Goal: Navigation & Orientation: Find specific page/section

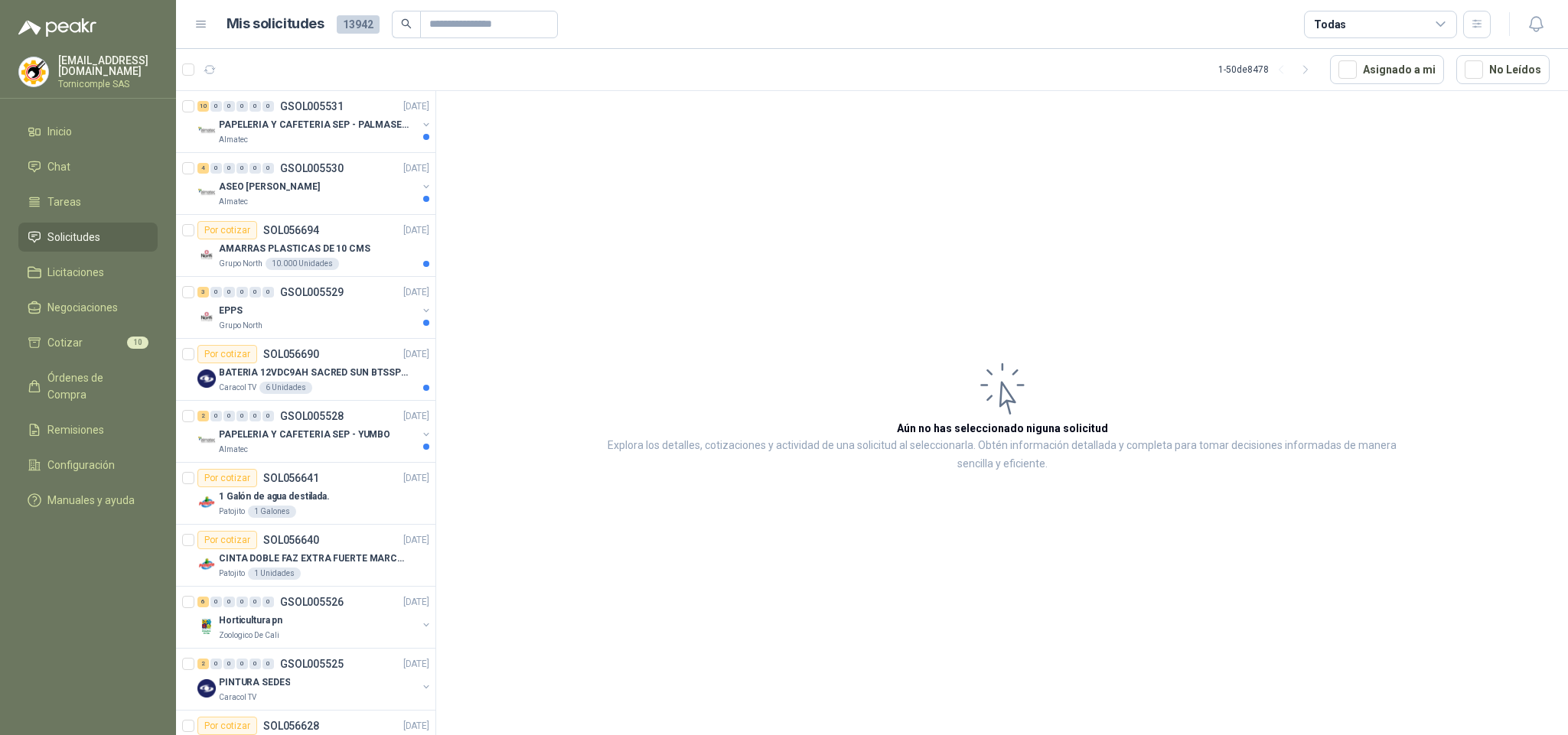
click at [344, 429] on p "PAPELERIA Y CAFETERIA SEP - YUMBO" at bounding box center [304, 435] width 172 height 15
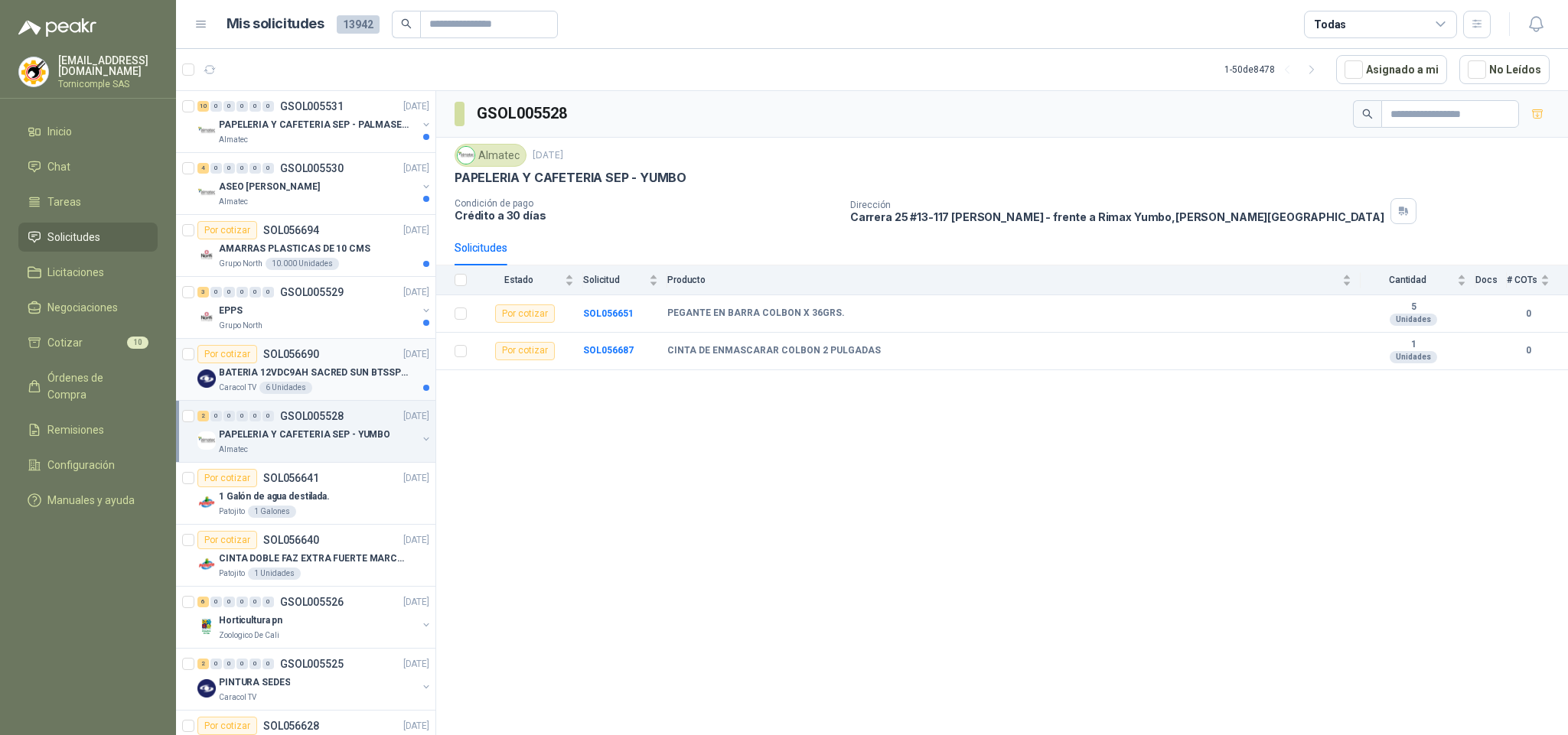
click at [356, 384] on div "Caracol TV 6 Unidades" at bounding box center [324, 387] width 210 height 12
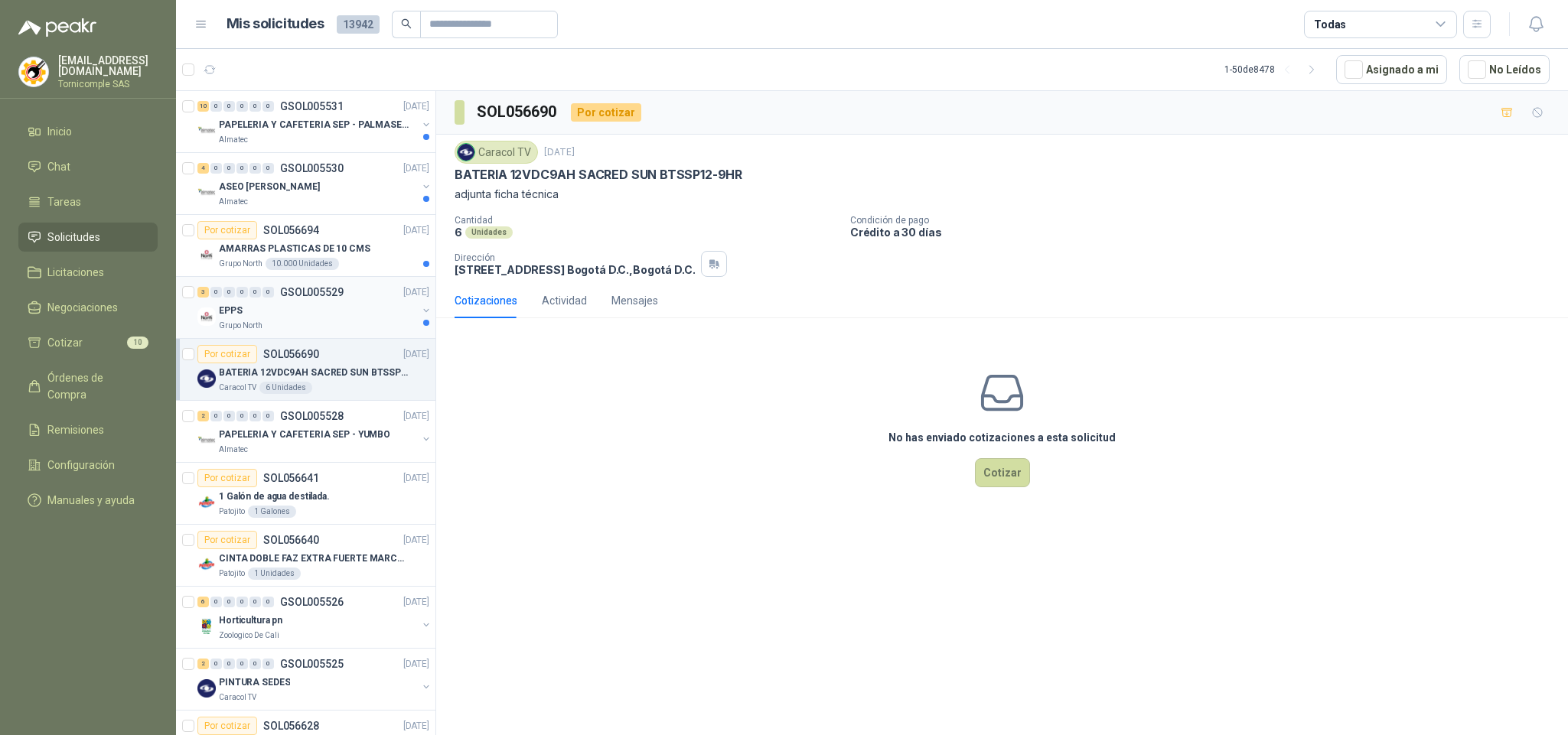
click at [350, 331] on div "Grupo North" at bounding box center [318, 325] width 198 height 12
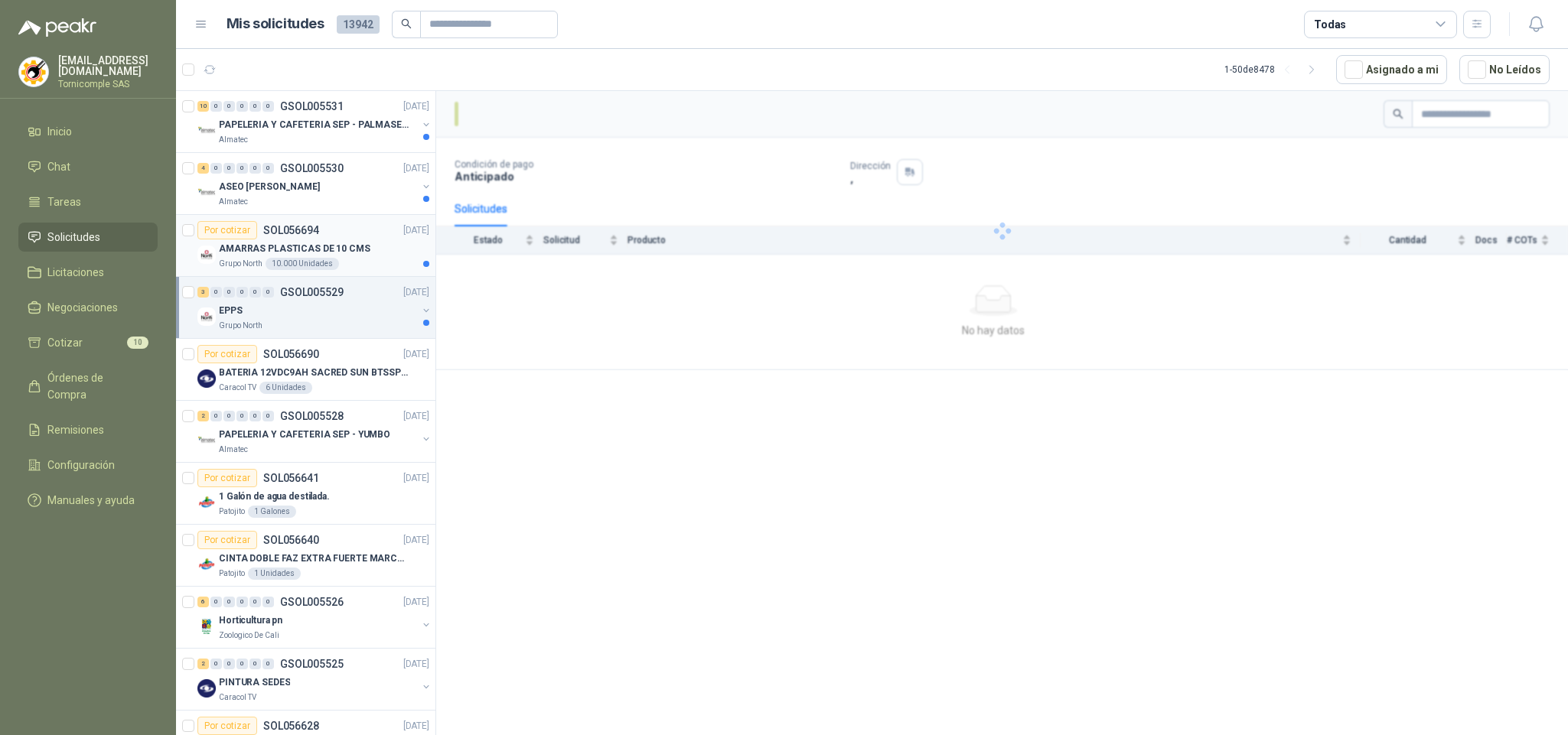
click at [348, 225] on div "Por cotizar SOL056694 [DATE]" at bounding box center [313, 231] width 232 height 19
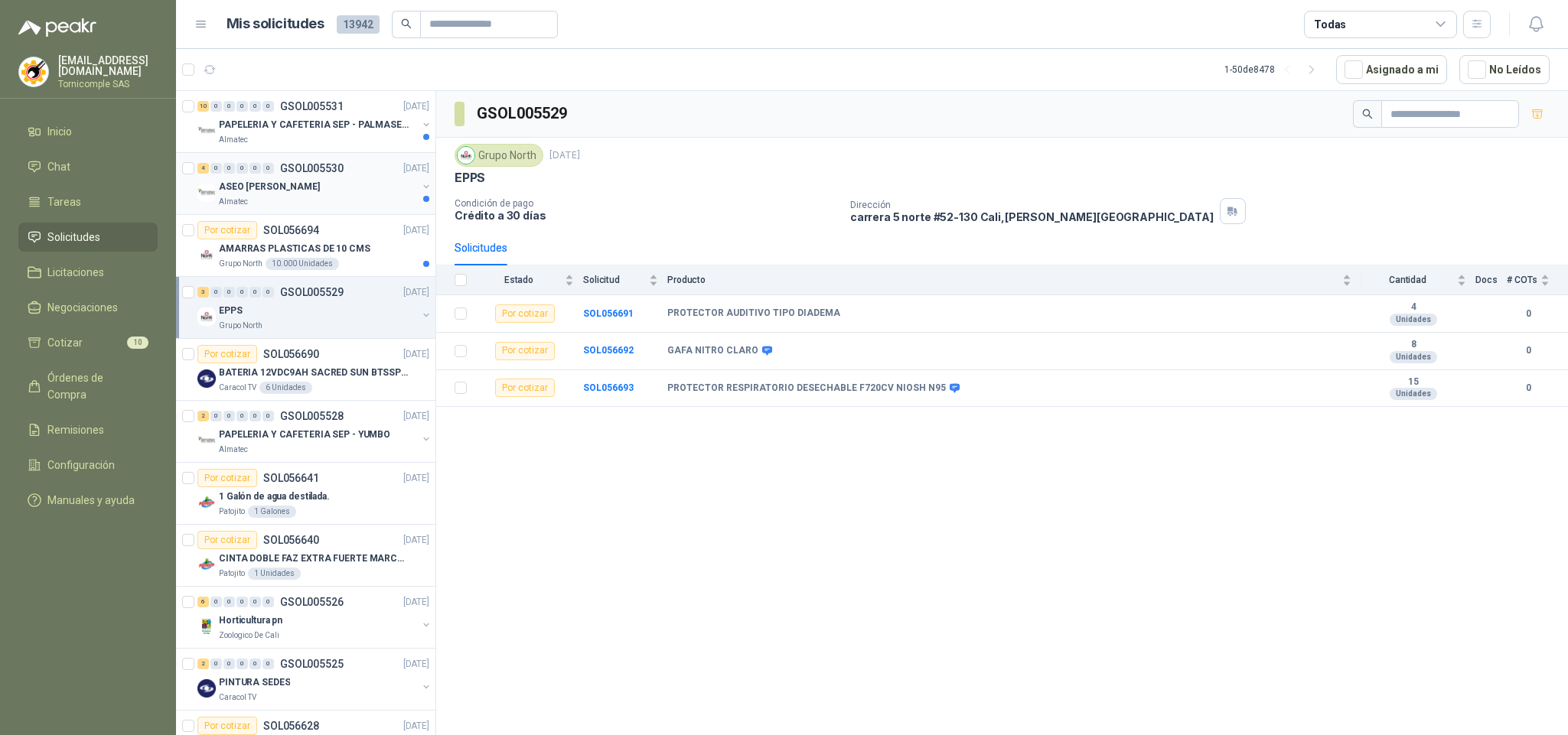
click at [348, 177] on div "ASEO [PERSON_NAME]" at bounding box center [318, 186] width 198 height 19
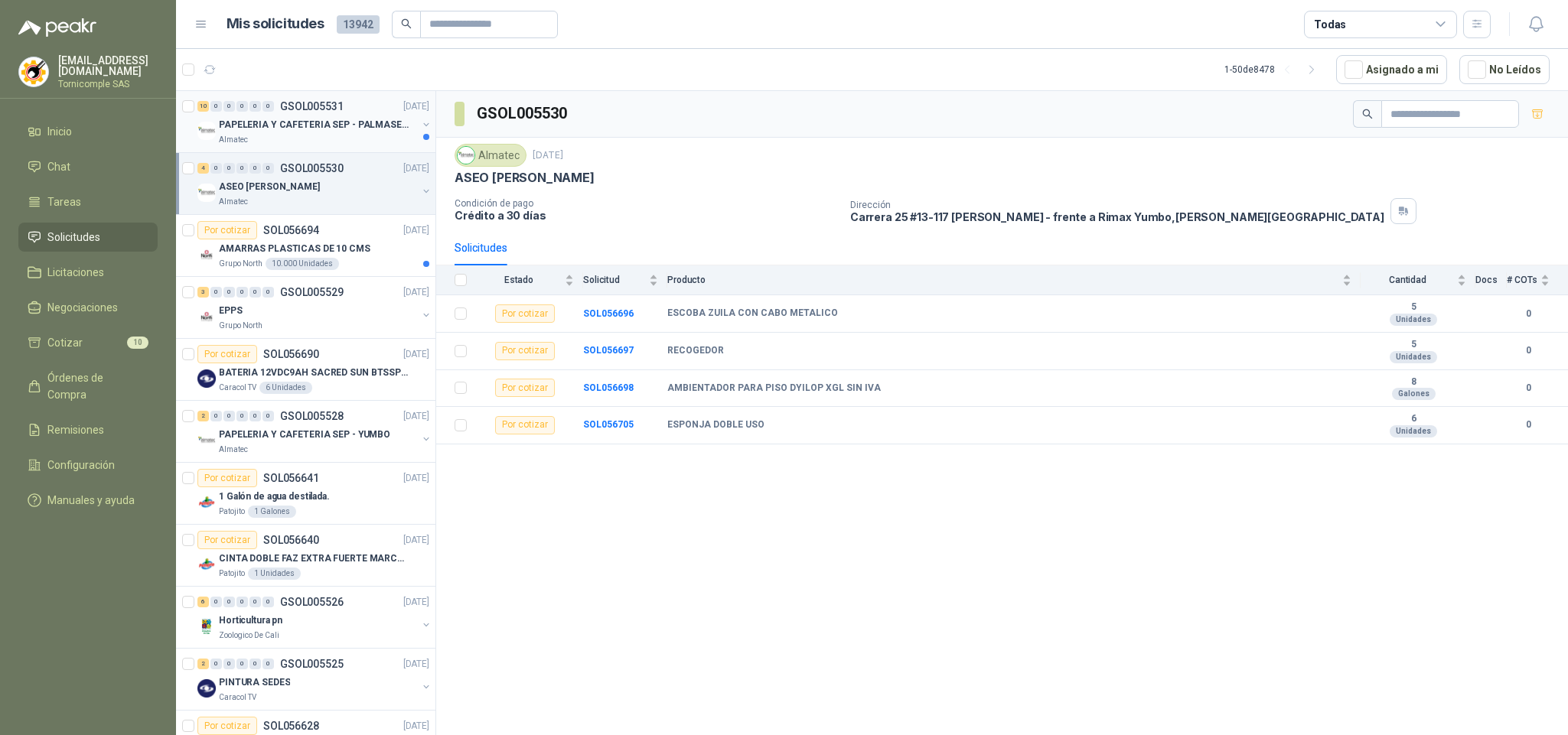
click at [348, 129] on p "PAPELERIA Y CAFETERIA SEP - PALMASECA" at bounding box center [314, 125] width 191 height 15
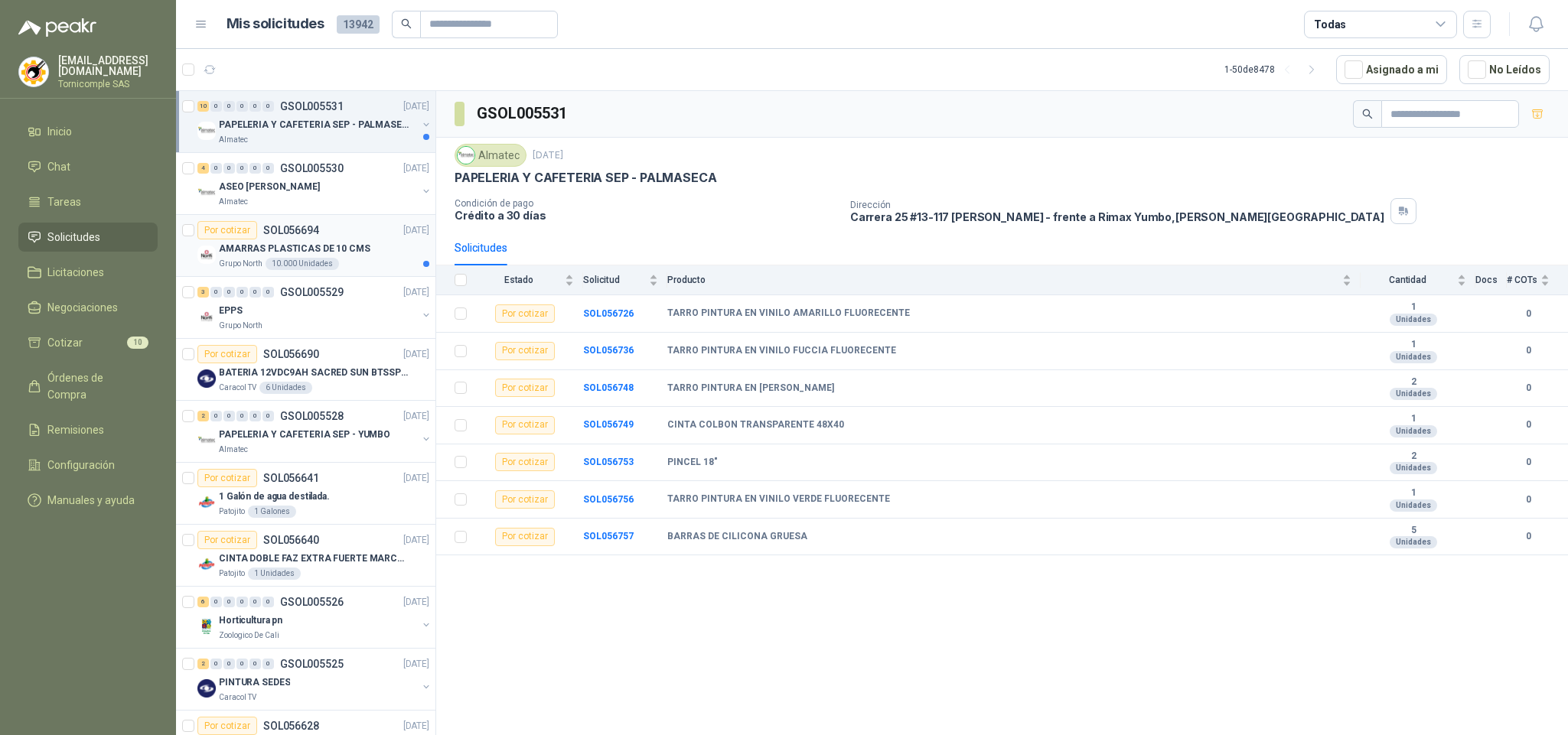
click at [318, 257] on p "AMARRAS PLASTICAS DE 10 CMS" at bounding box center [294, 249] width 151 height 15
